Goal: Task Accomplishment & Management: Manage account settings

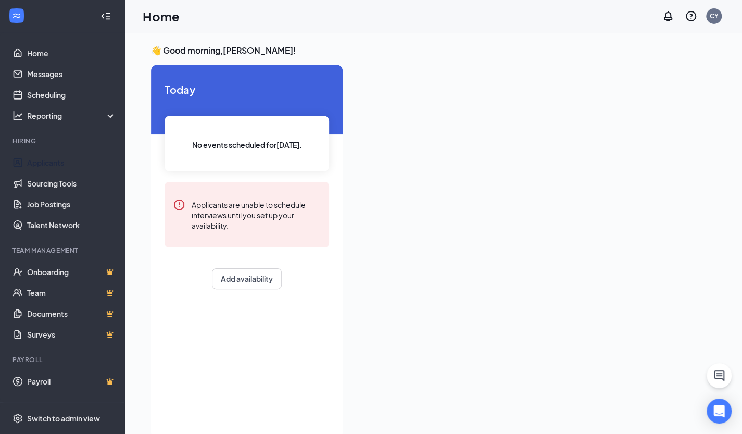
click at [49, 165] on link "Applicants" at bounding box center [71, 162] width 89 height 21
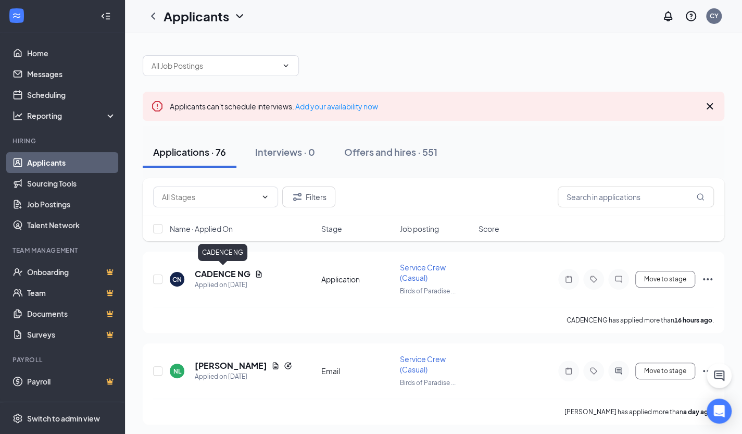
click at [226, 272] on h5 "CADENCE NG" at bounding box center [223, 273] width 56 height 11
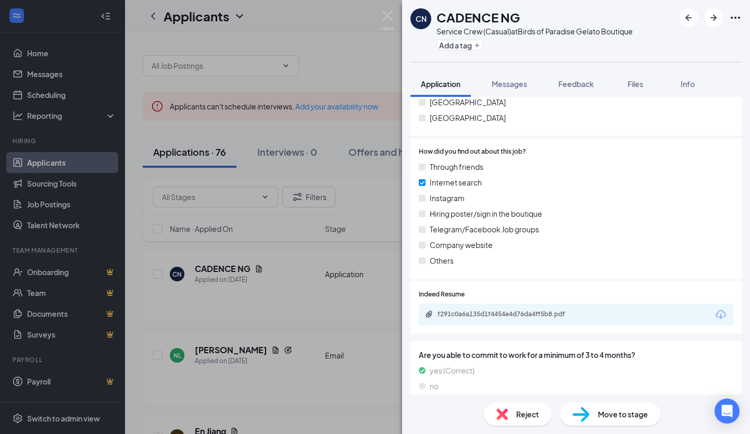
scroll to position [642, 0]
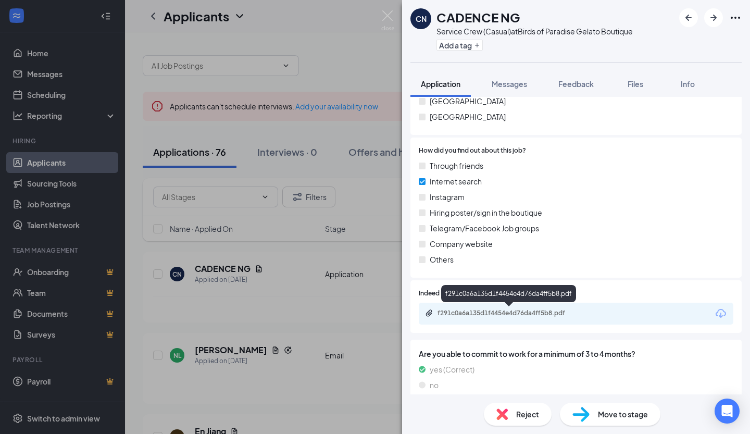
click at [556, 314] on div "f291c0a6a135d1f4454e4d76da4ff5b8.pdf" at bounding box center [510, 313] width 146 height 8
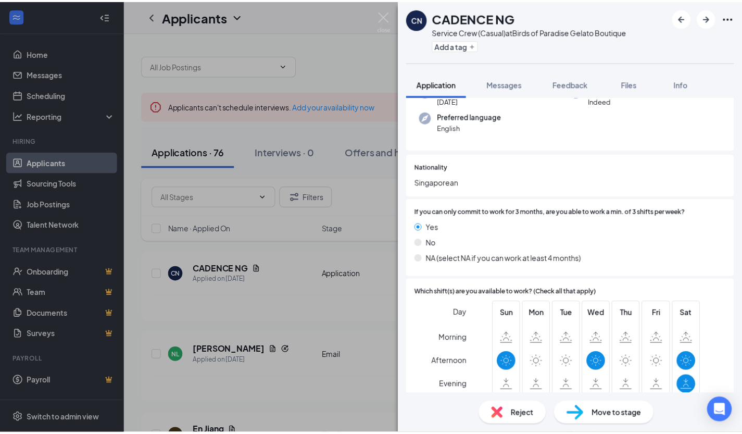
scroll to position [0, 0]
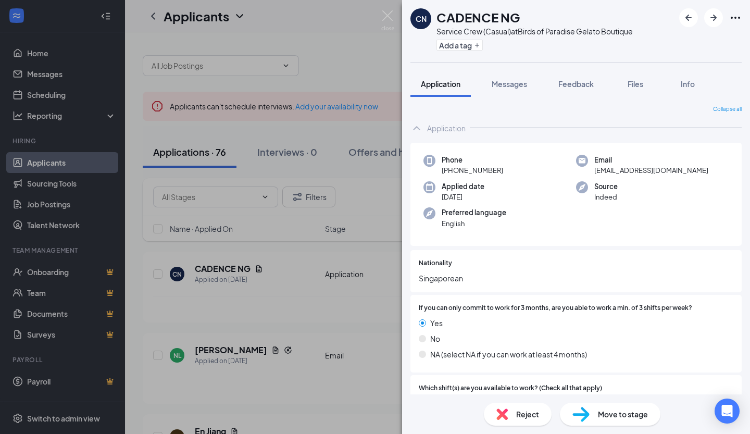
click at [619, 421] on div "Move to stage" at bounding box center [610, 413] width 100 height 23
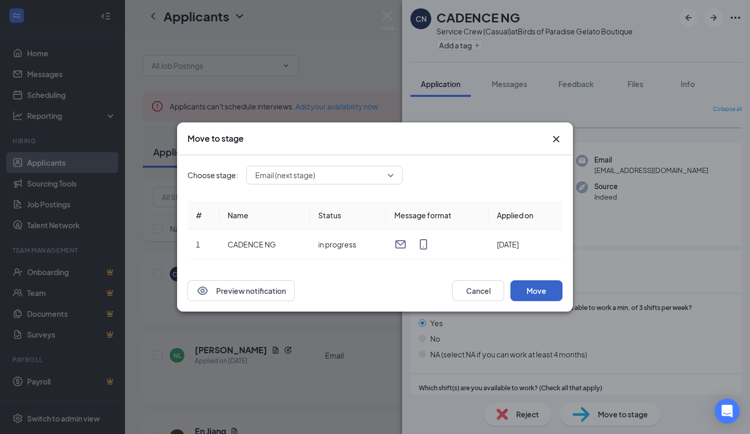
click at [539, 294] on button "Move" at bounding box center [536, 290] width 52 height 21
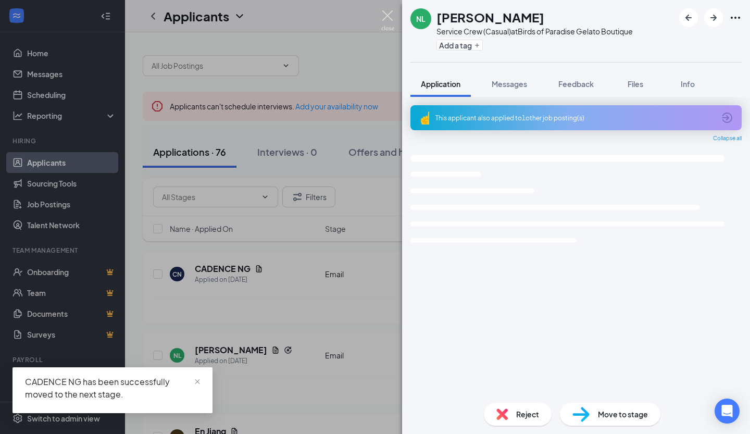
click at [388, 16] on img at bounding box center [387, 20] width 13 height 20
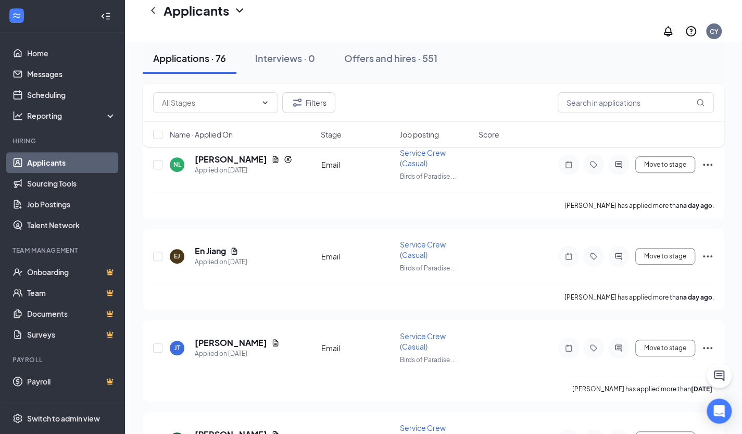
scroll to position [219, 0]
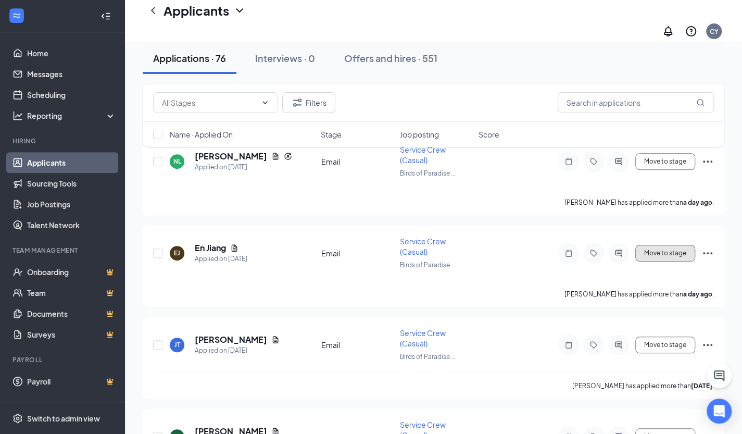
click at [681, 245] on button "Move to stage" at bounding box center [665, 253] width 60 height 17
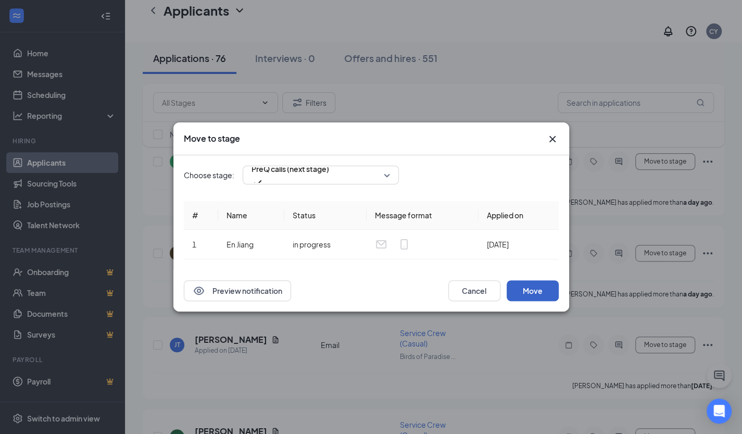
click at [527, 294] on button "Move" at bounding box center [533, 290] width 52 height 21
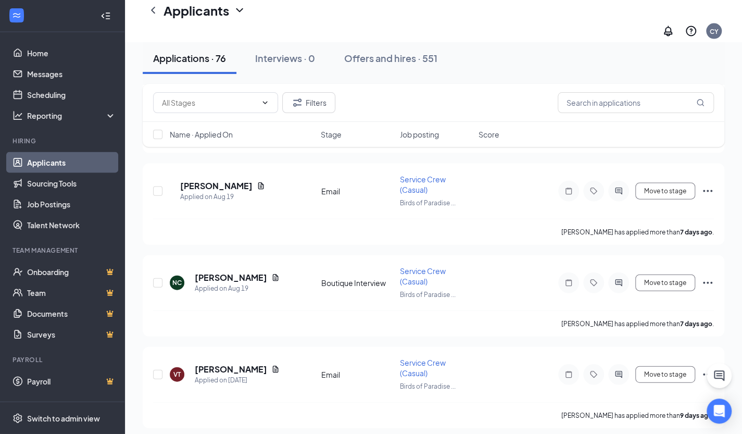
scroll to position [1207, 0]
